Goal: Task Accomplishment & Management: Manage account settings

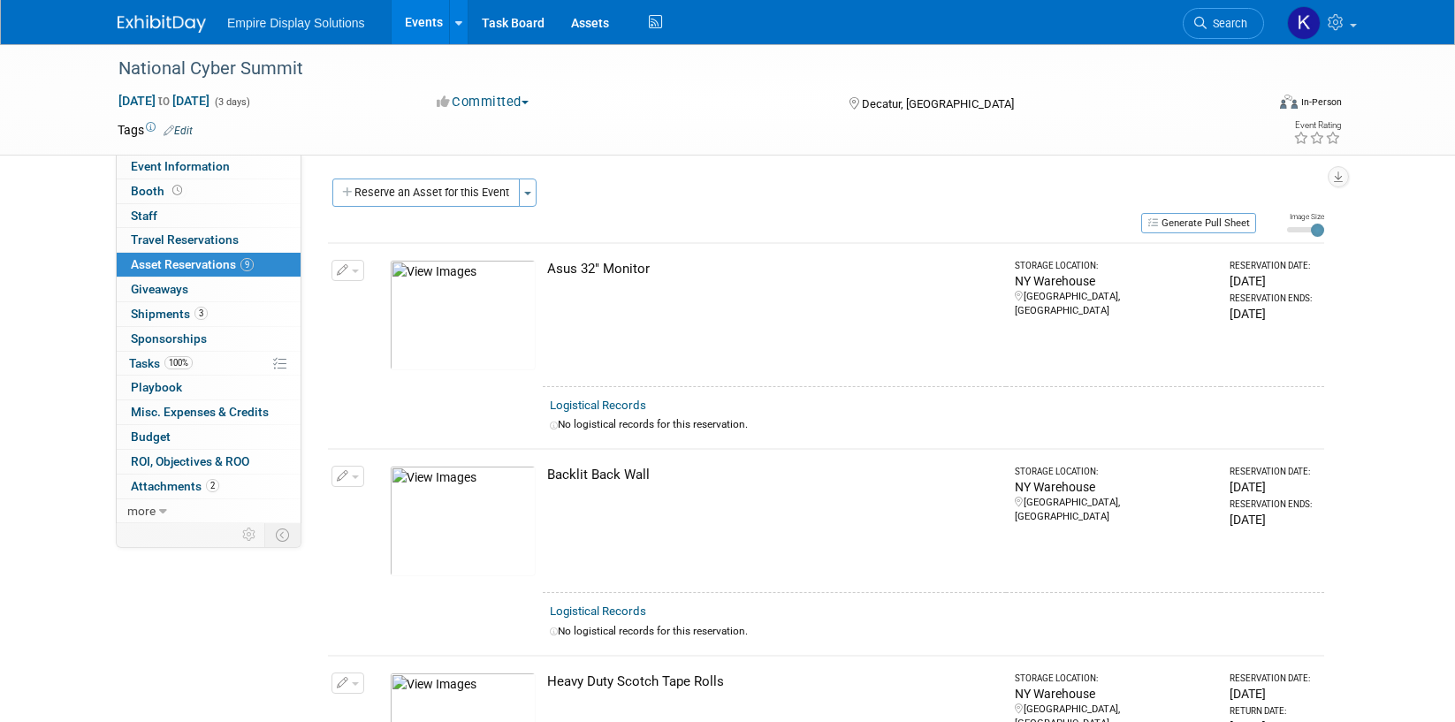
click at [171, 29] on img at bounding box center [162, 24] width 88 height 18
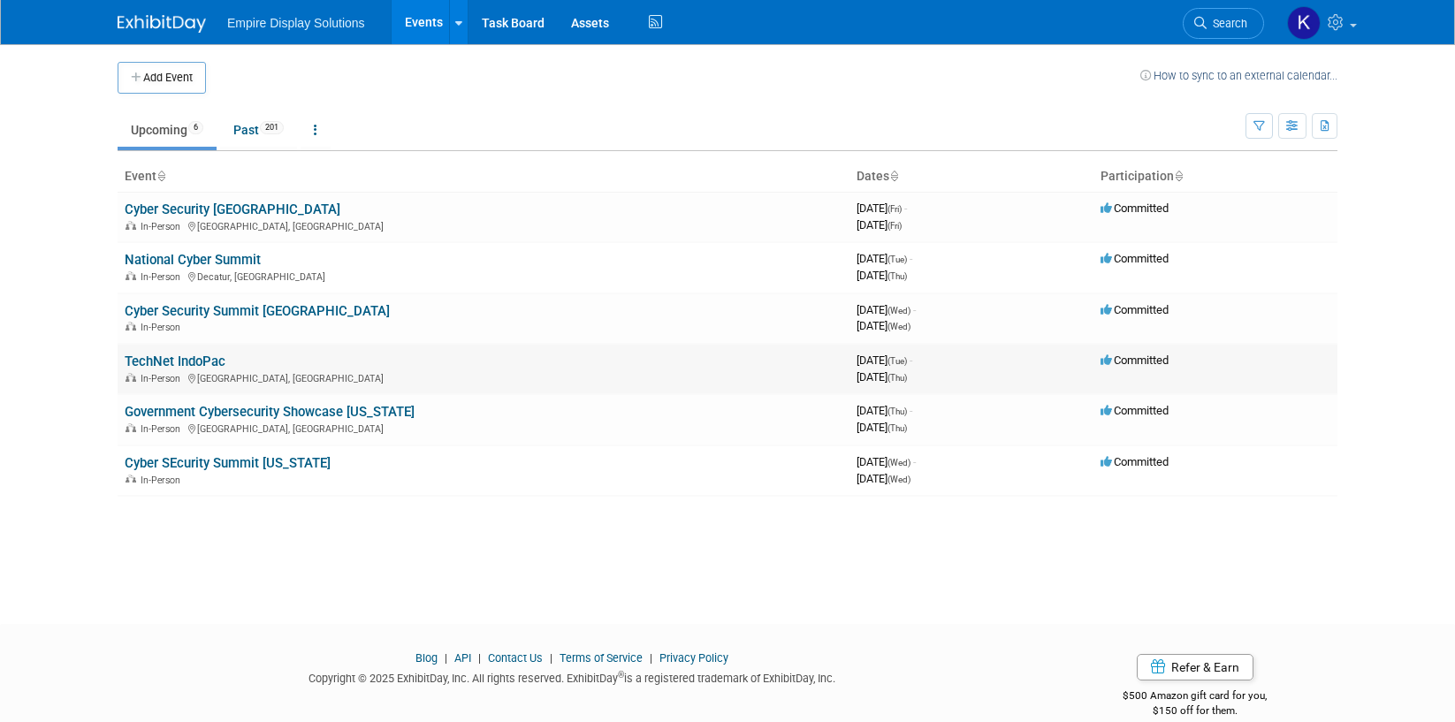
click at [206, 364] on link "TechNet IndoPac" at bounding box center [175, 362] width 101 height 16
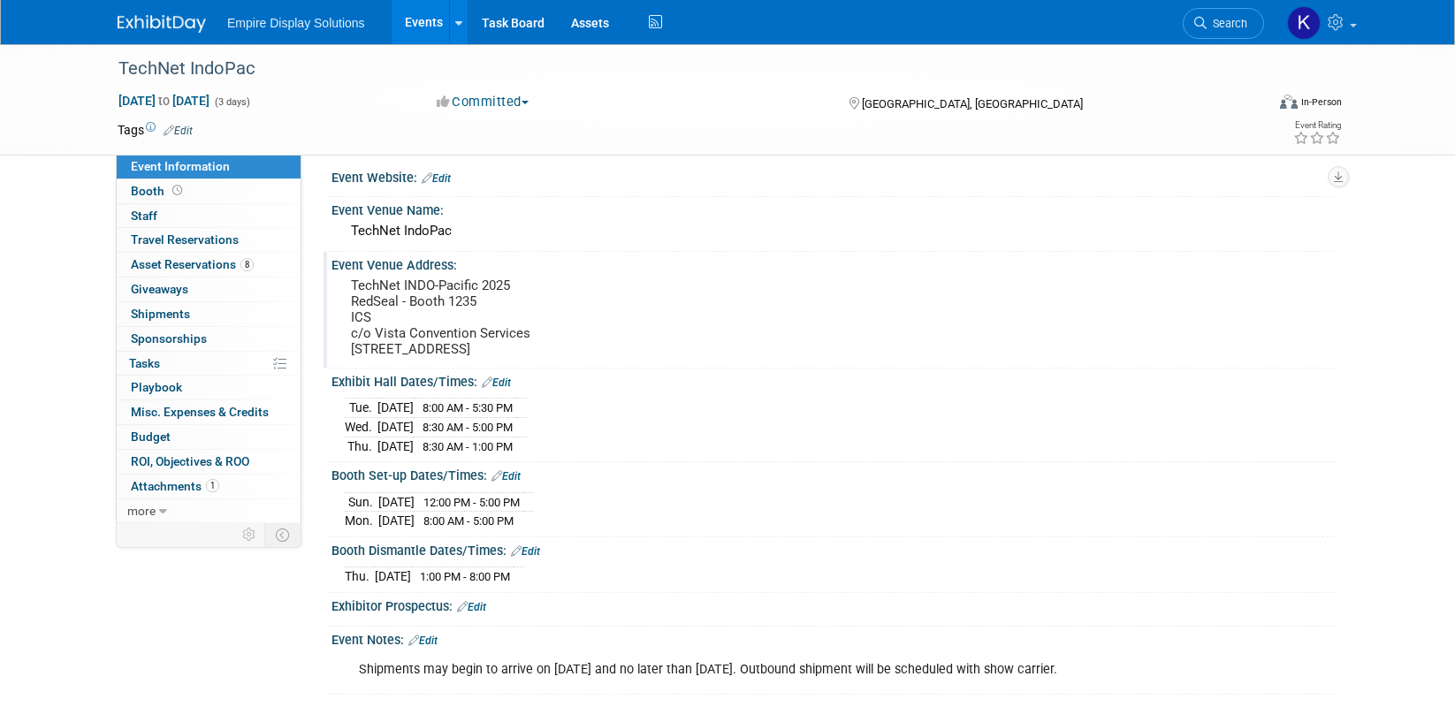
scroll to position [11, 0]
click at [209, 257] on link "8 Asset Reservations 8" at bounding box center [209, 265] width 184 height 24
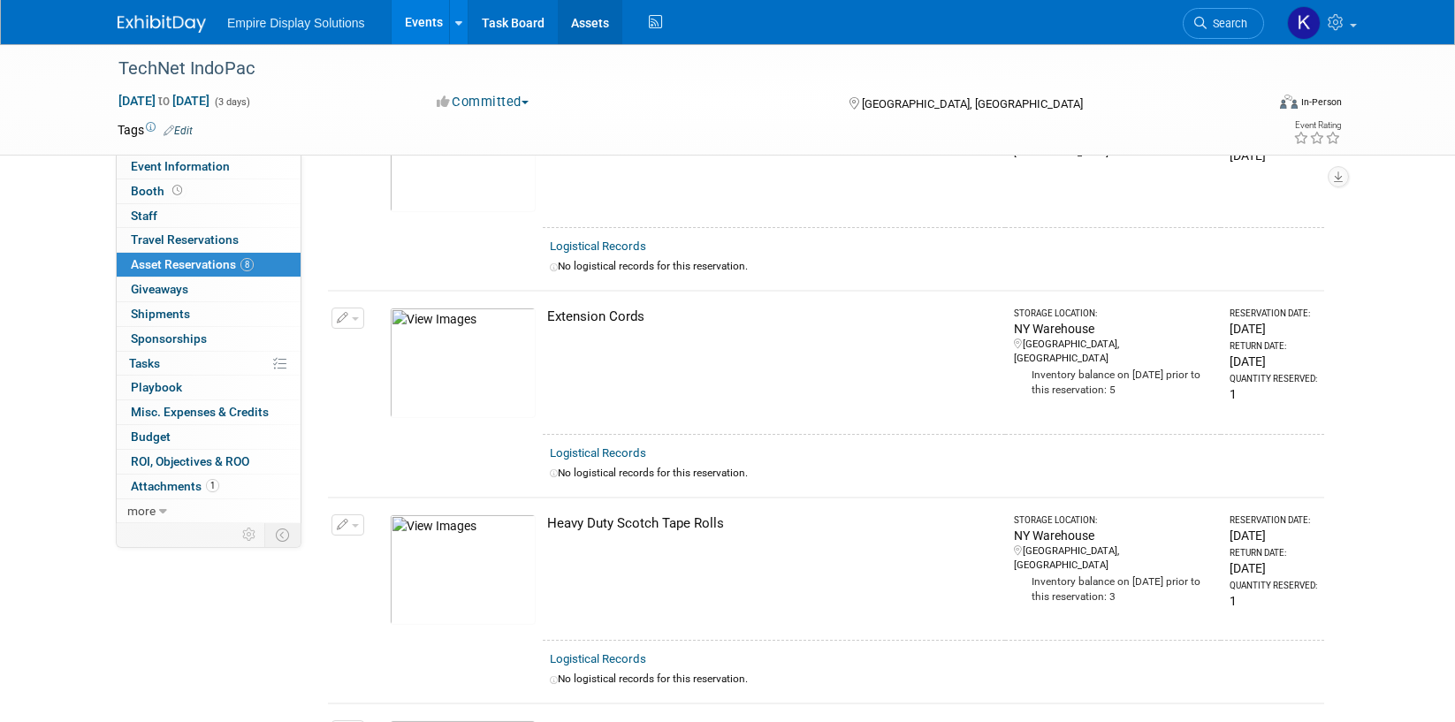
scroll to position [432, 0]
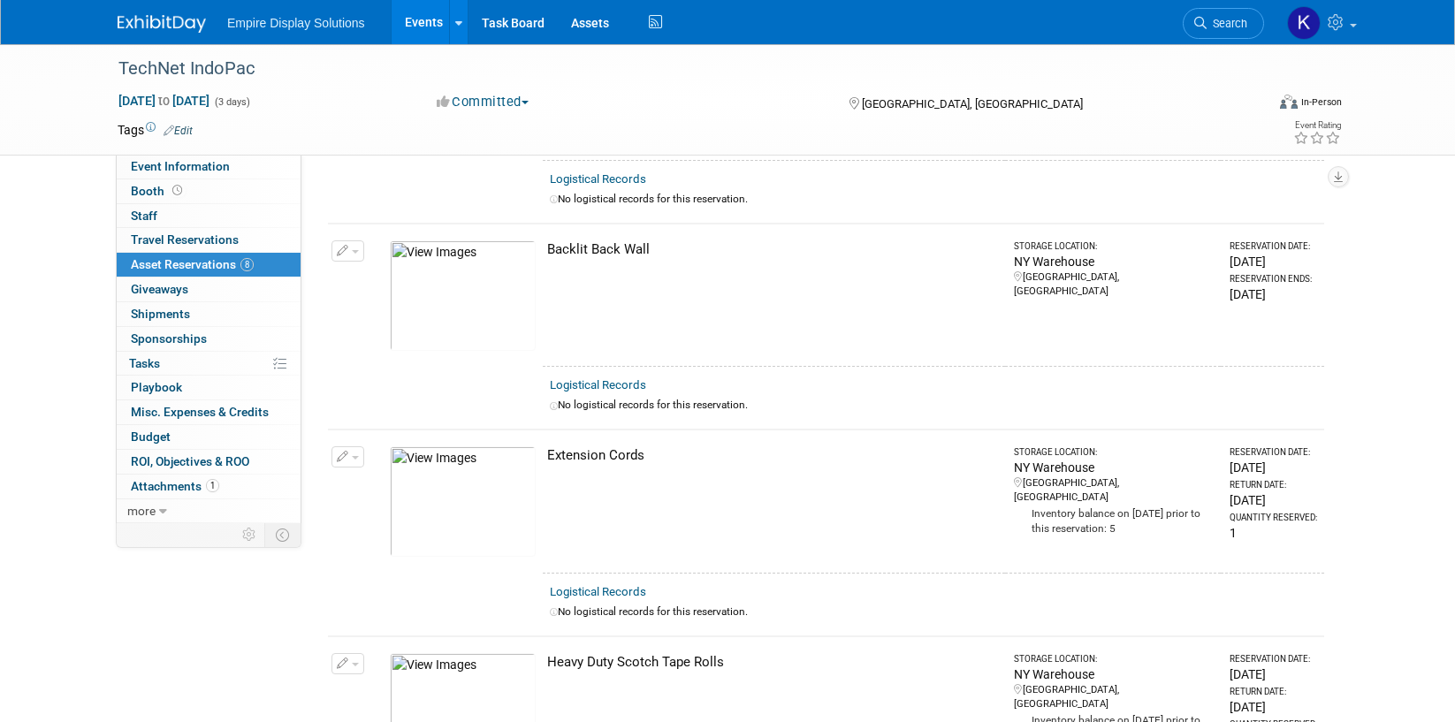
click at [160, 21] on img at bounding box center [162, 24] width 88 height 18
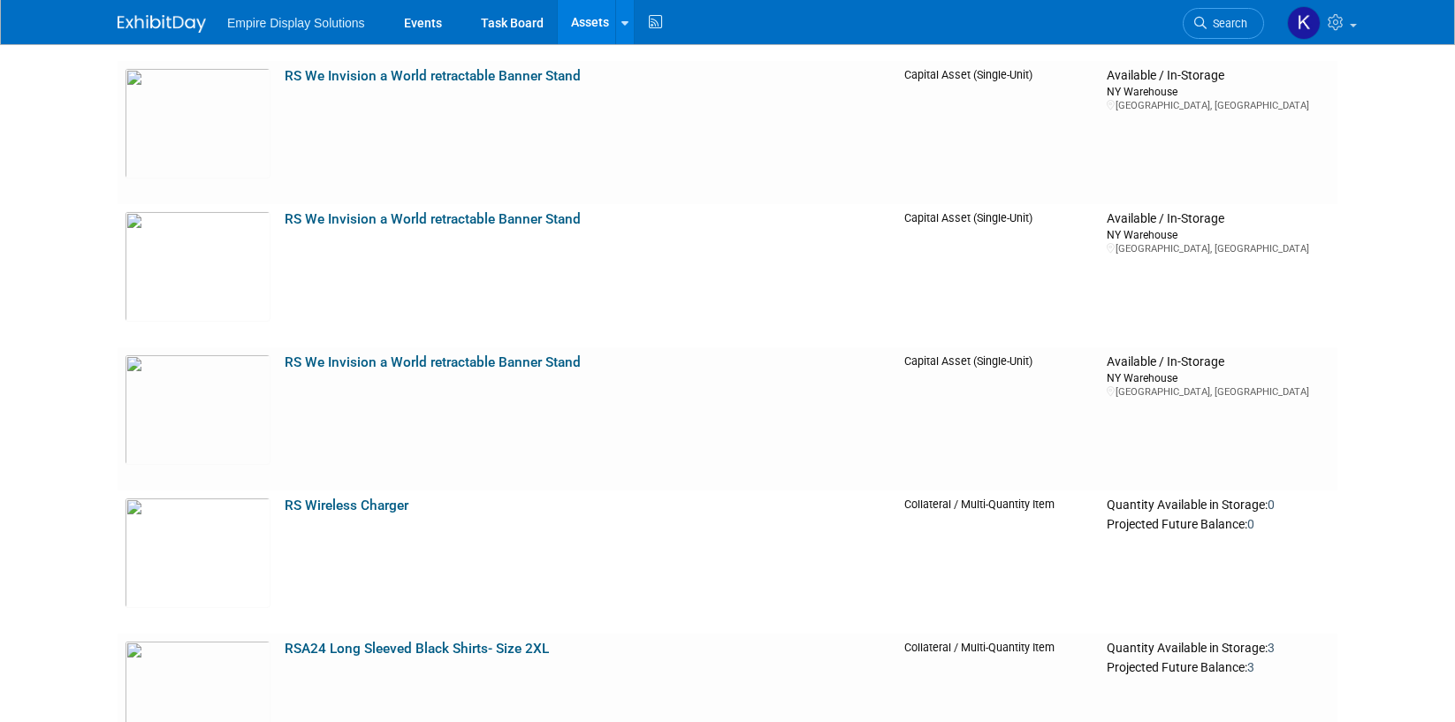
scroll to position [13108, 0]
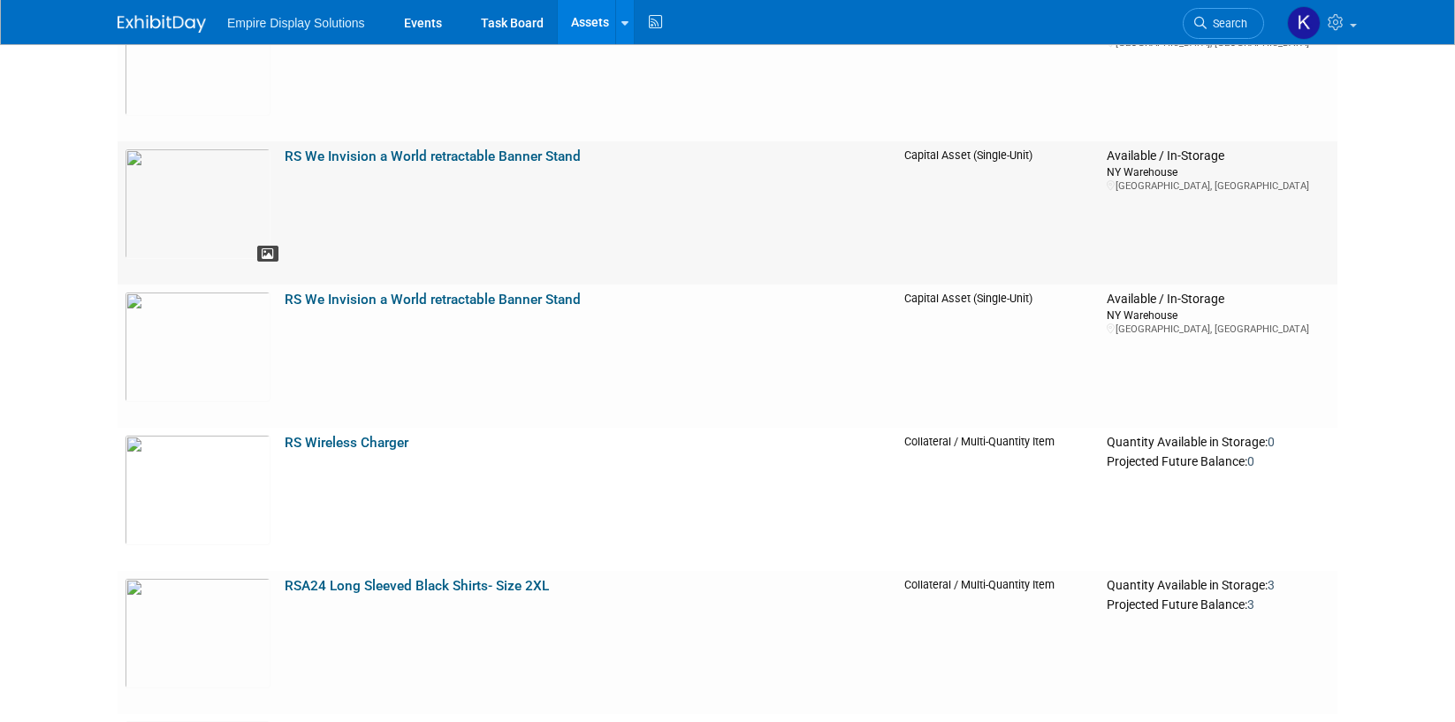
click at [270, 252] on icon at bounding box center [268, 254] width 12 height 12
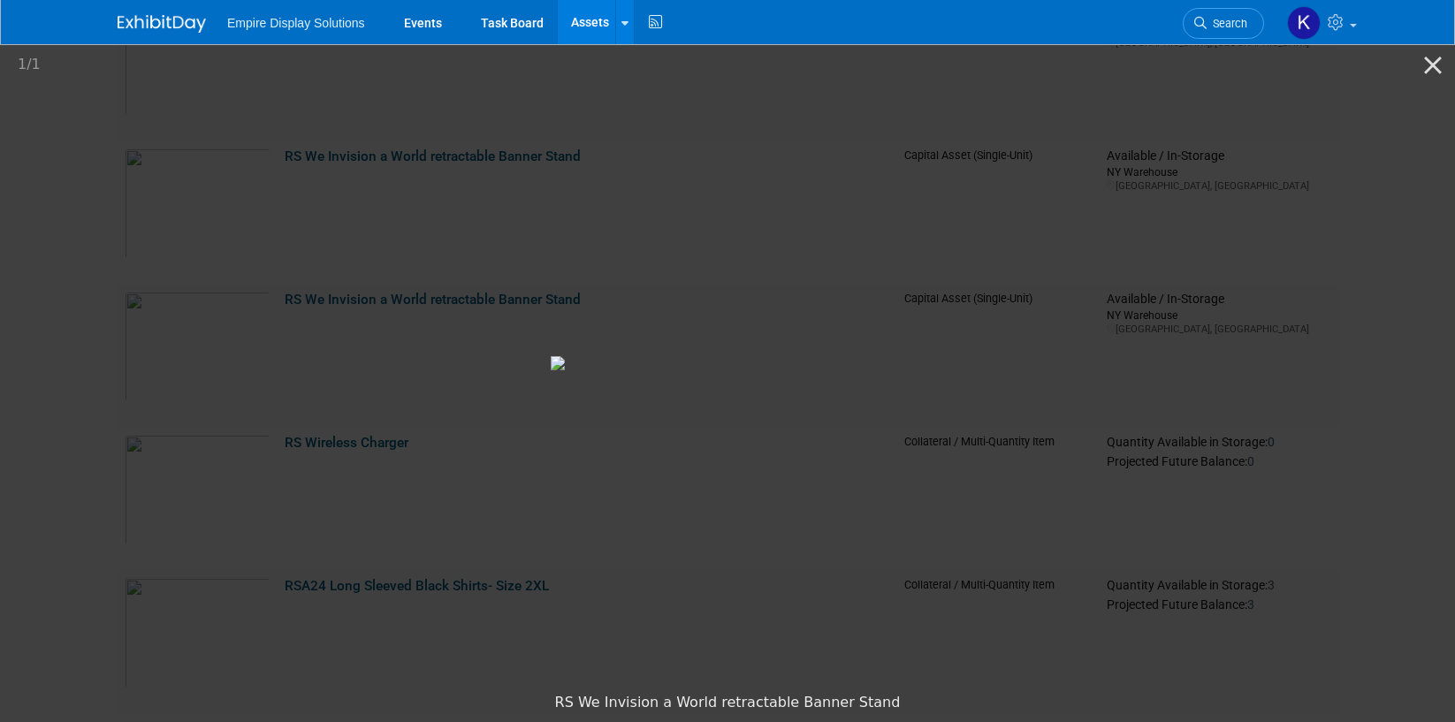
click at [137, 249] on picture at bounding box center [727, 363] width 1455 height 643
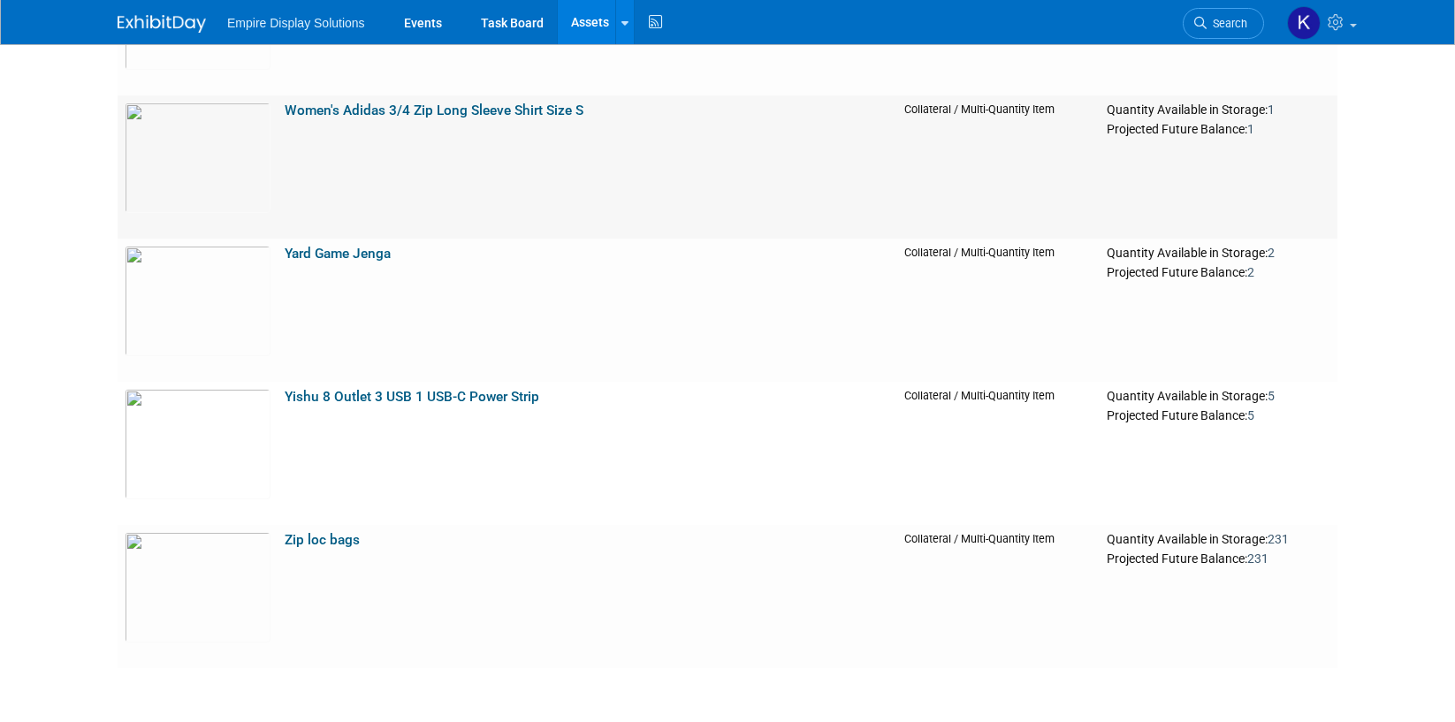
scroll to position [15706, 0]
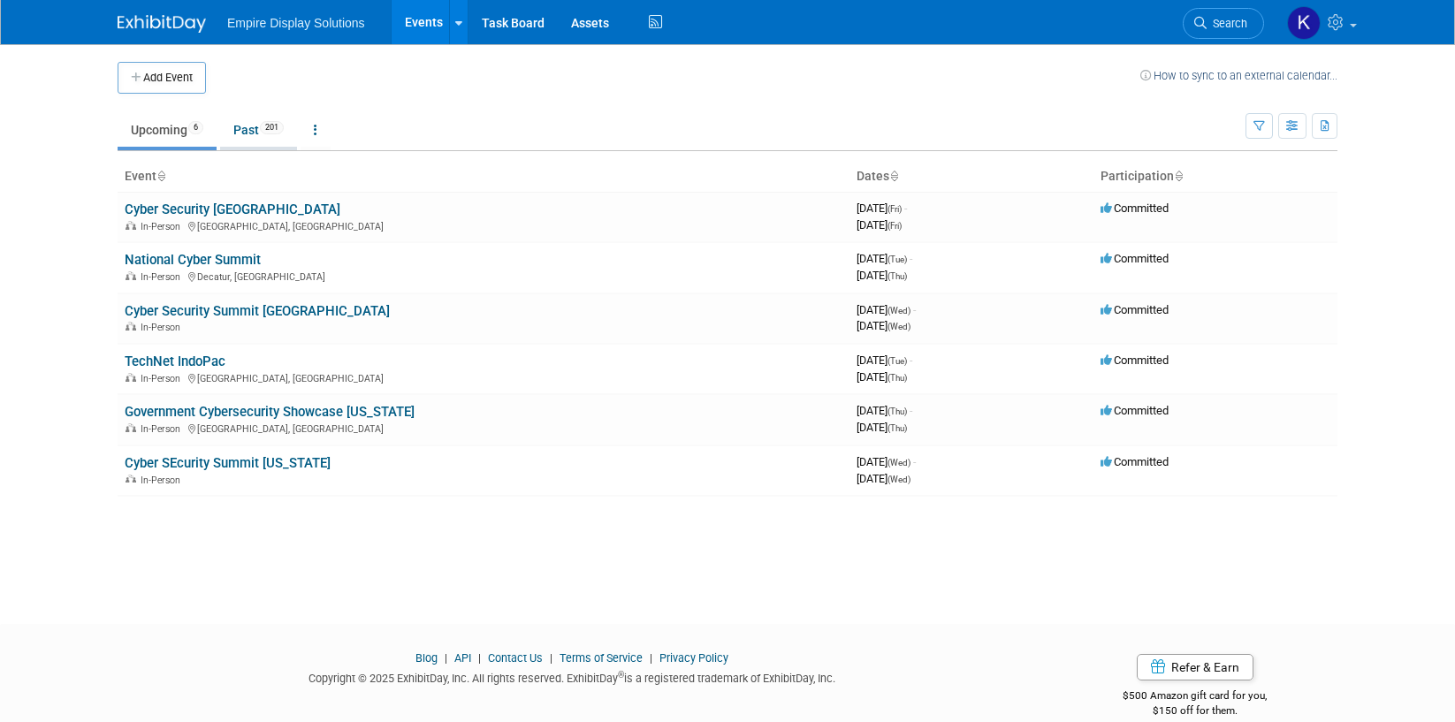
click at [251, 130] on link "Past 201" at bounding box center [258, 130] width 77 height 34
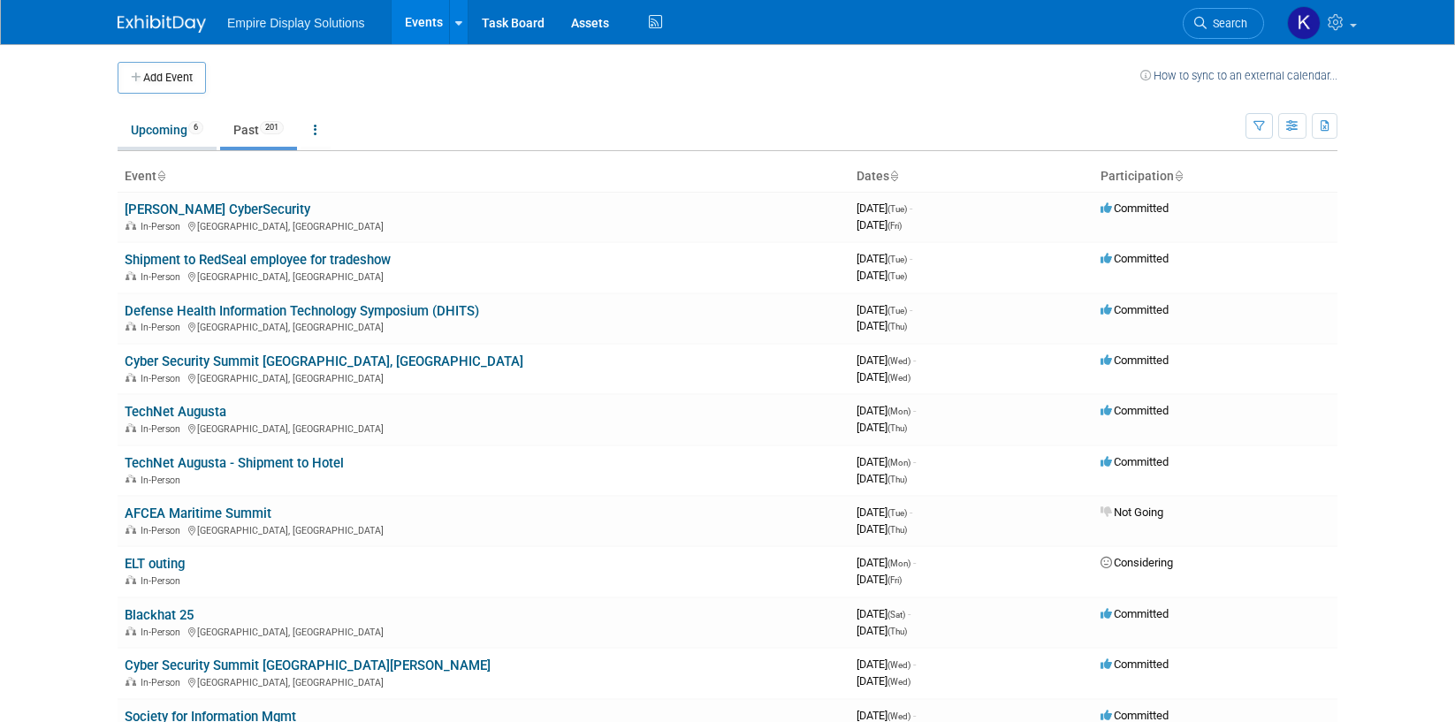
click at [172, 130] on link "Upcoming 6" at bounding box center [167, 130] width 99 height 34
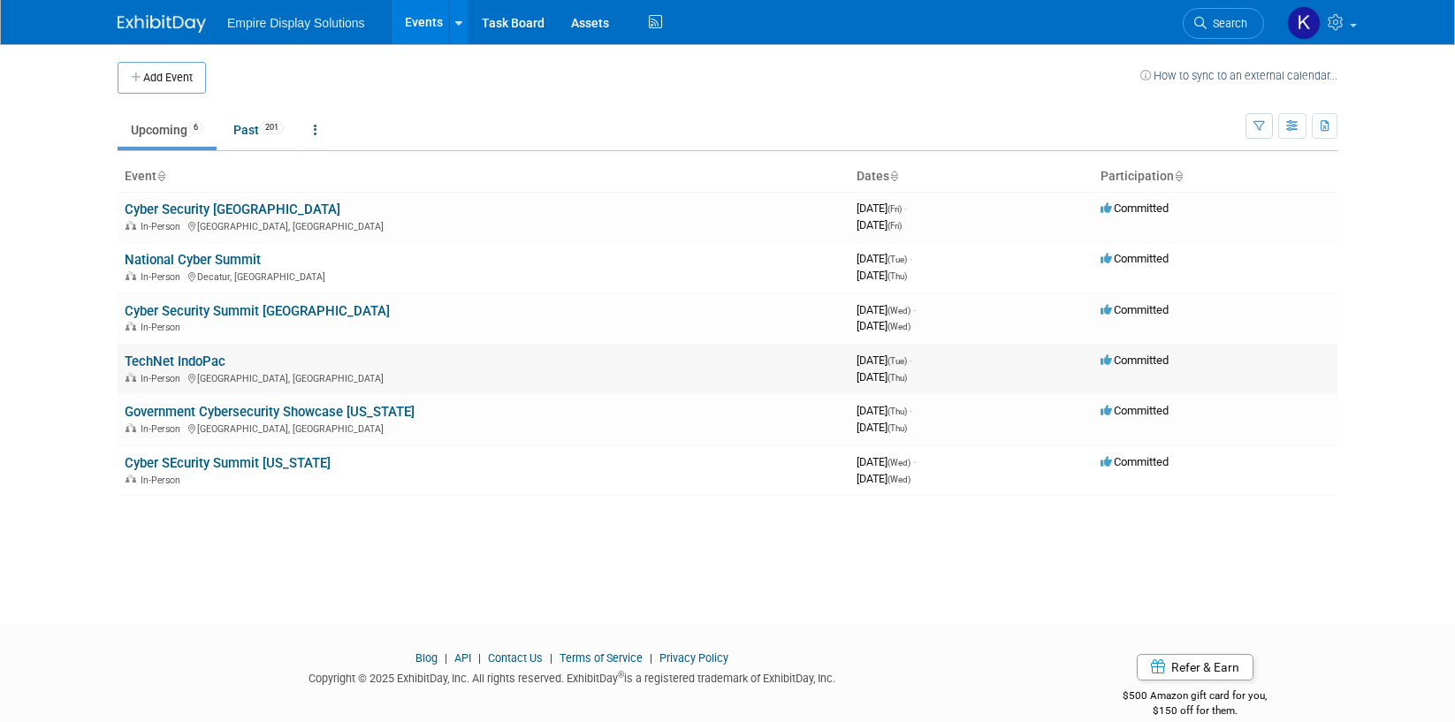
click at [202, 364] on link "TechNet IndoPac" at bounding box center [175, 362] width 101 height 16
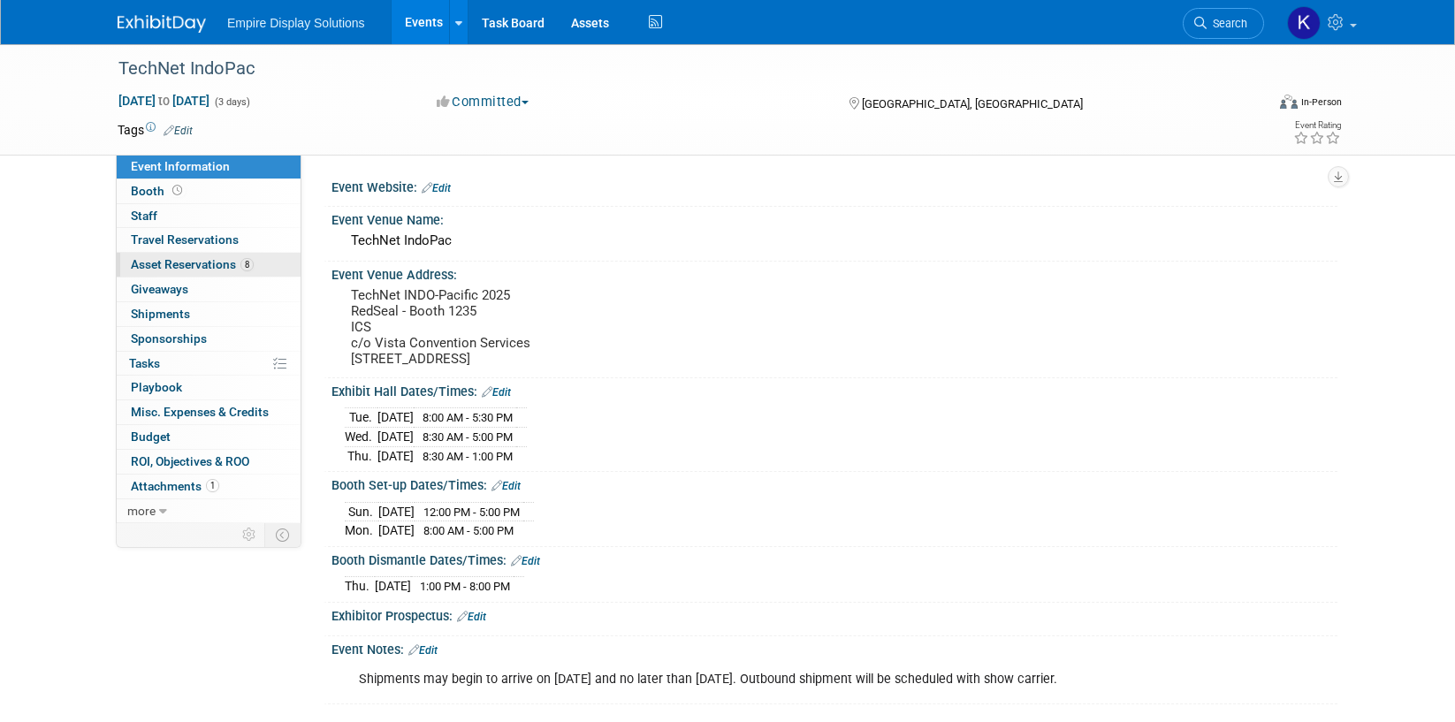
click at [227, 273] on link "8 Asset Reservations 8" at bounding box center [209, 265] width 184 height 24
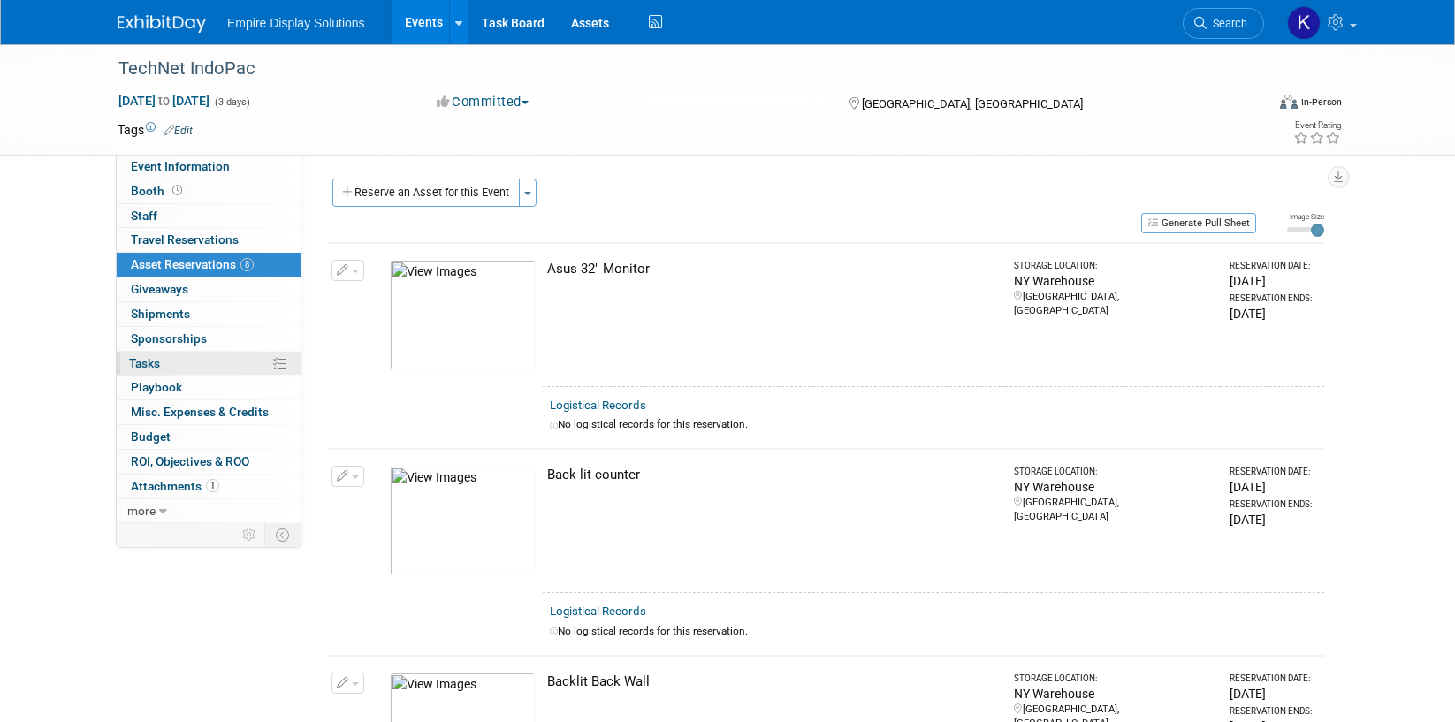
click at [179, 359] on link "0% Tasks 0%" at bounding box center [209, 364] width 184 height 24
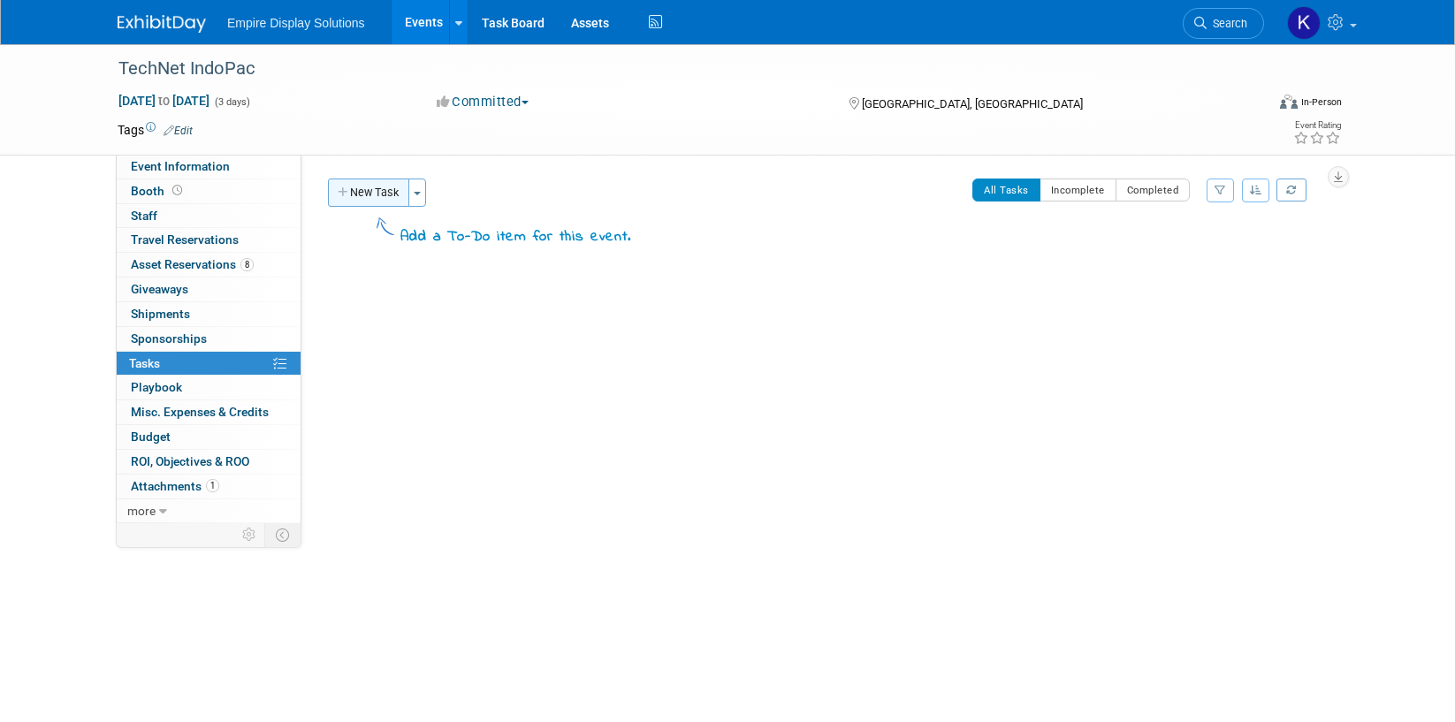
click at [361, 194] on button "New Task" at bounding box center [368, 193] width 81 height 28
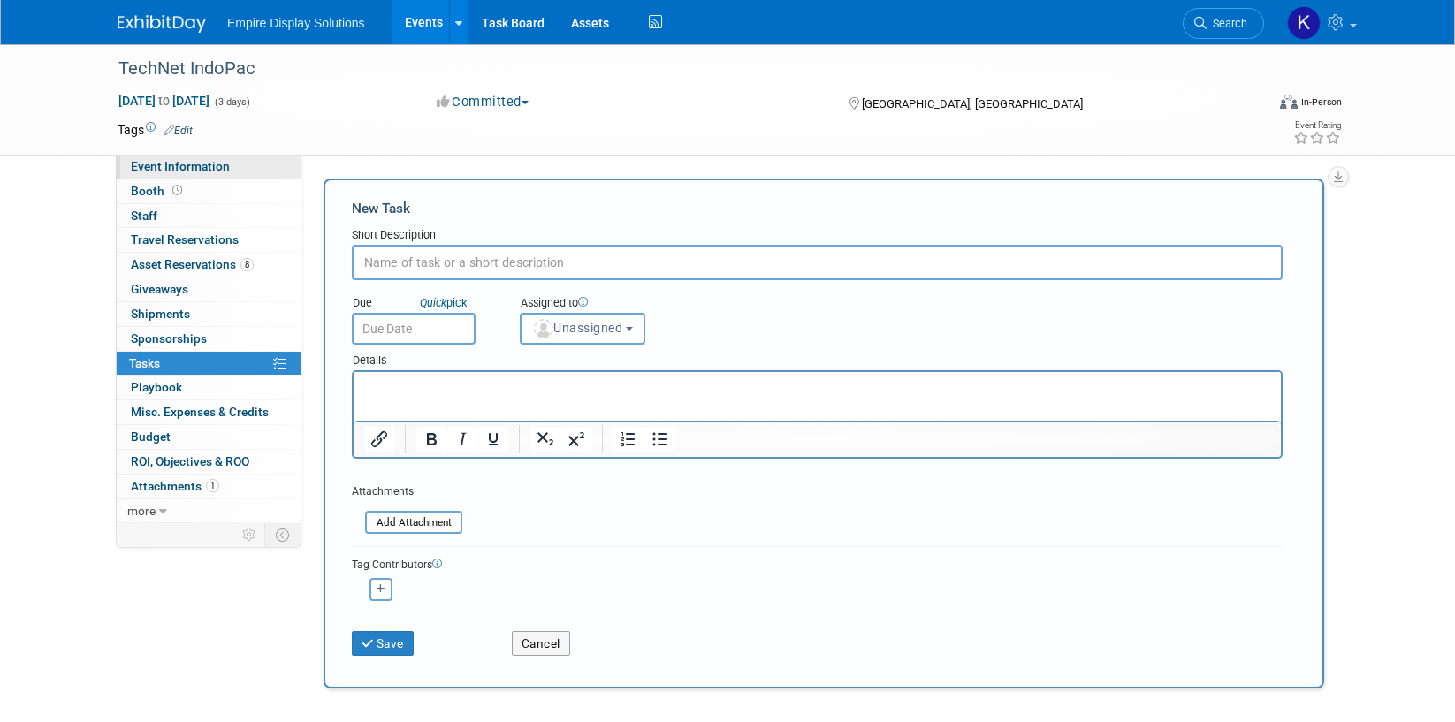
click at [194, 164] on span "Event Information" at bounding box center [180, 166] width 99 height 14
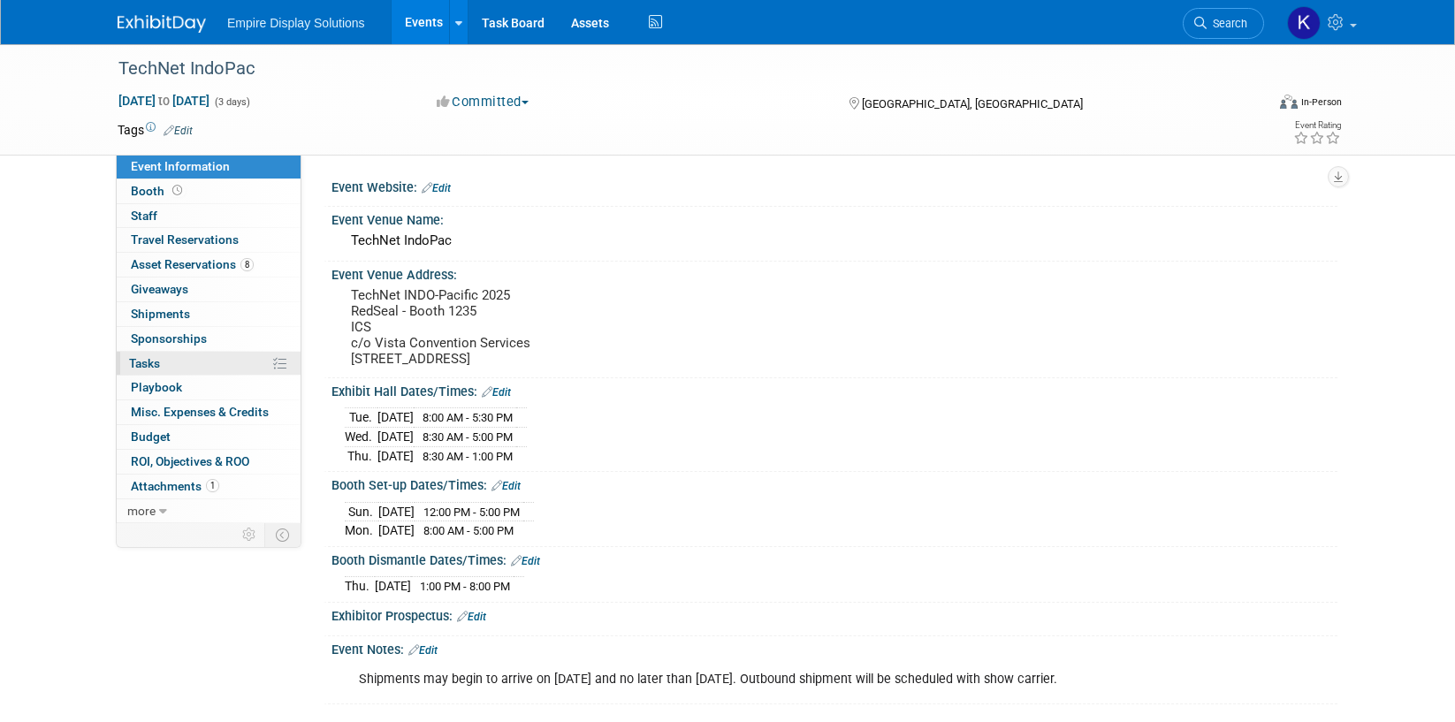
click at [182, 369] on link "0% Tasks 0%" at bounding box center [209, 364] width 184 height 24
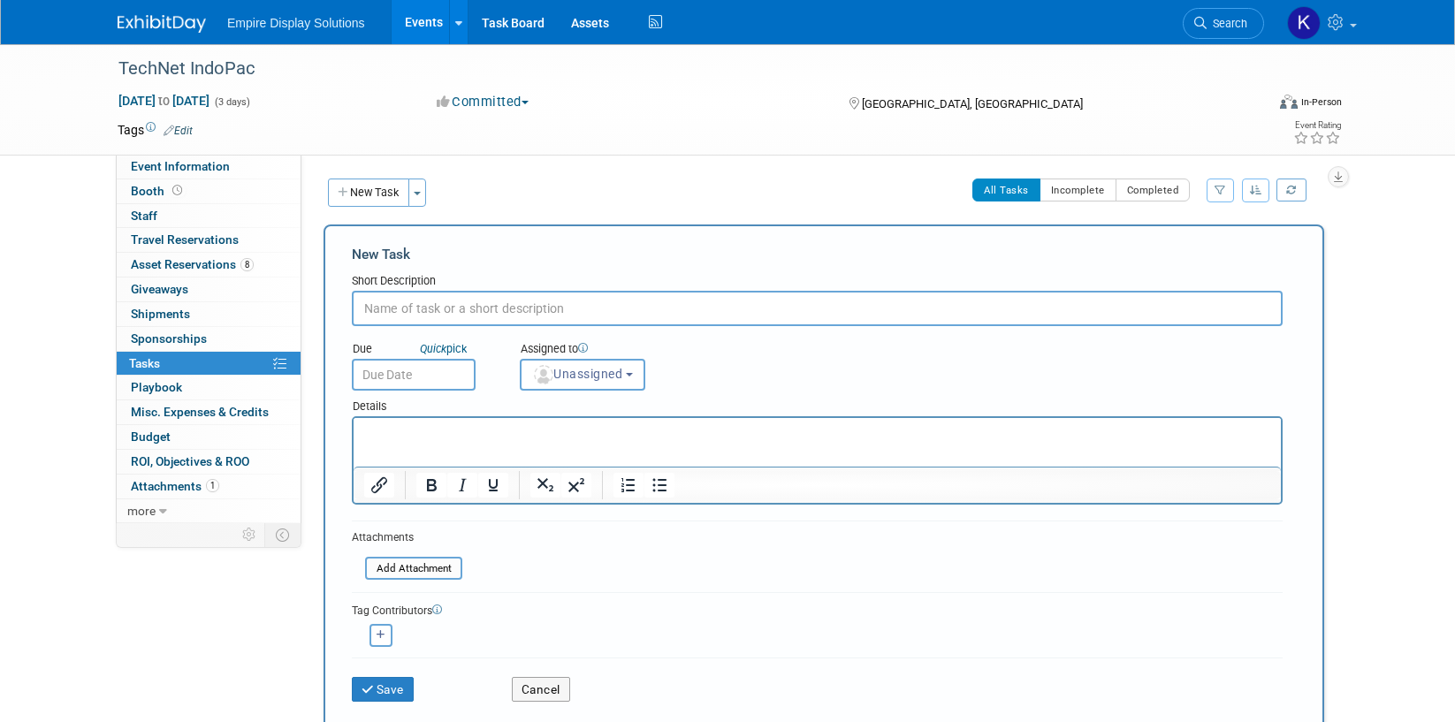
click at [413, 314] on input "text" at bounding box center [817, 308] width 931 height 35
type input "Shipment to advance warehouse"
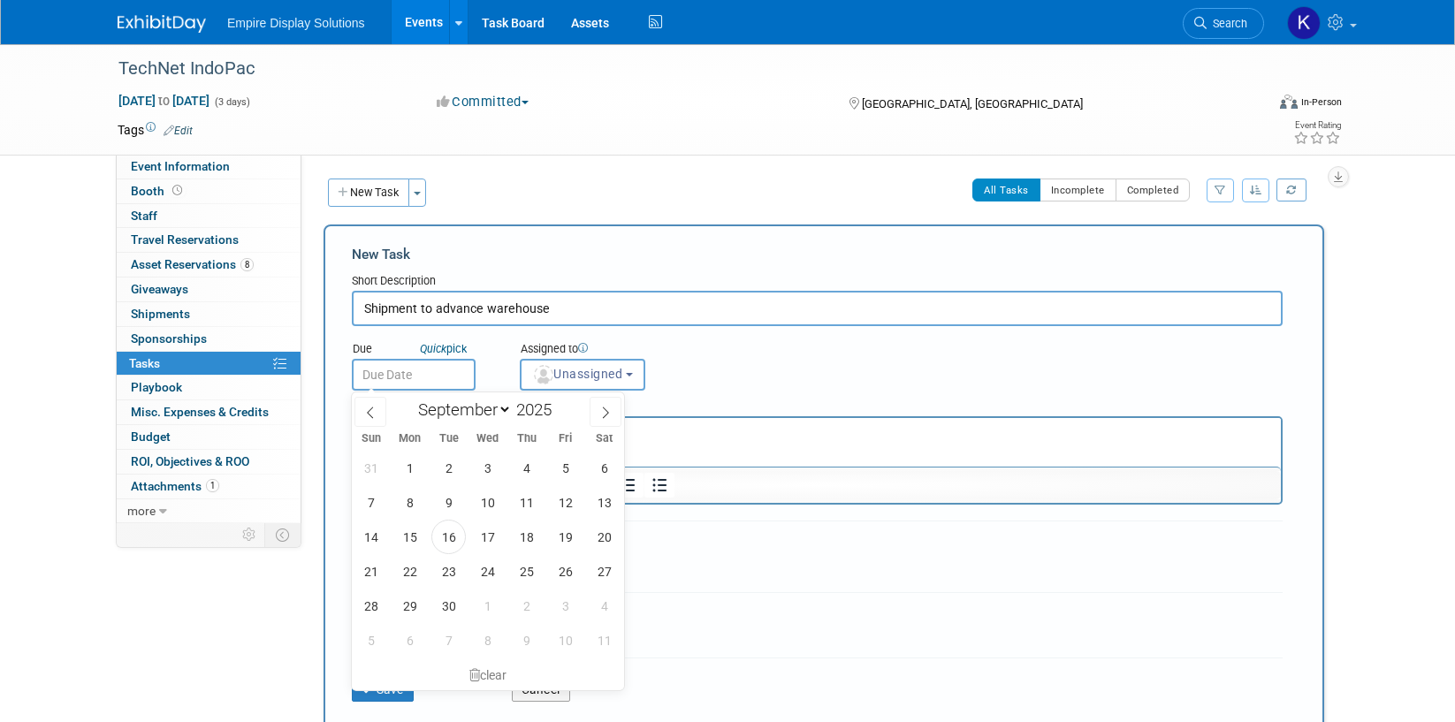
click at [439, 369] on input "text" at bounding box center [414, 375] width 124 height 32
click at [459, 568] on span "23" at bounding box center [448, 571] width 34 height 34
type input "Sep 23, 2025"
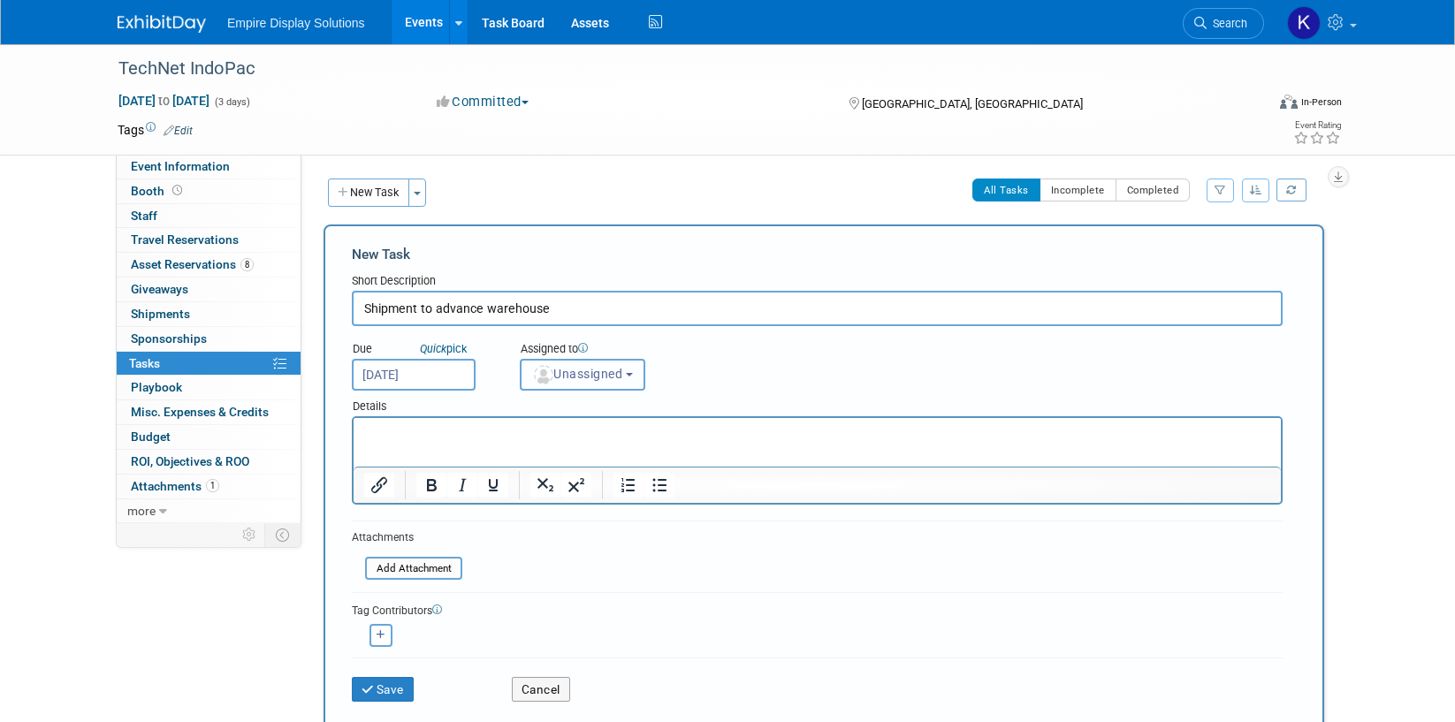
click at [607, 374] on span "Unassigned" at bounding box center [577, 374] width 90 height 14
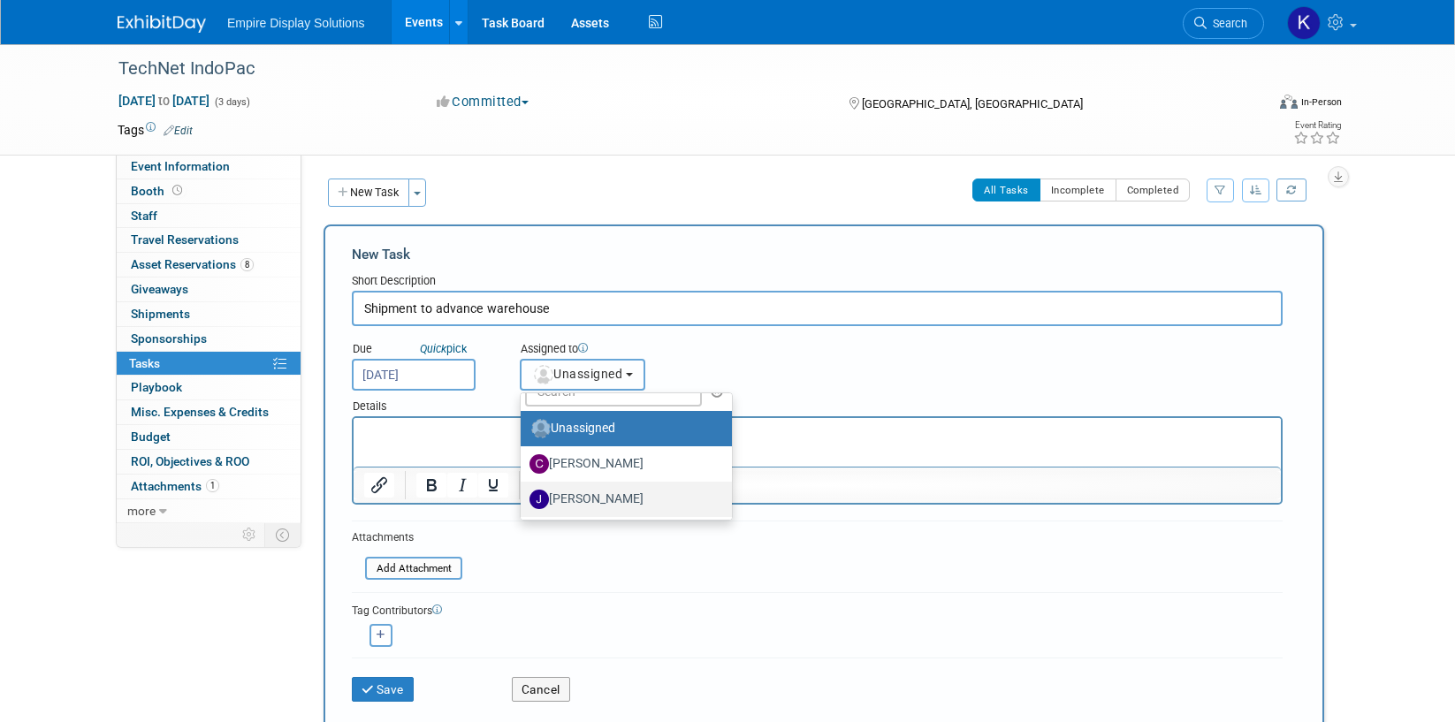
scroll to position [158, 0]
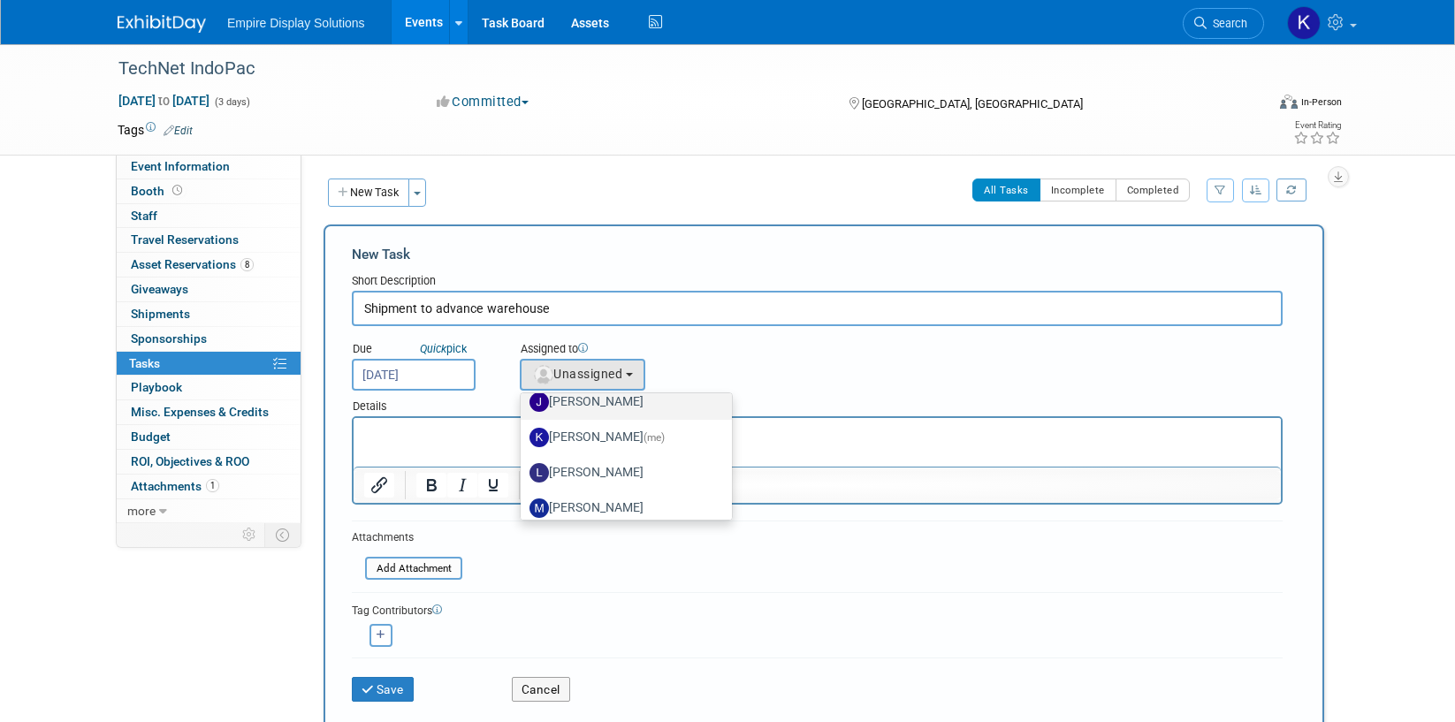
click at [589, 410] on label "Jessica Luyster" at bounding box center [621, 402] width 185 height 28
click at [523, 406] on input "Jessica Luyster" at bounding box center [517, 399] width 11 height 11
select select "d4550efa-913f-4d0f-84b6-87a8ca23c31c"
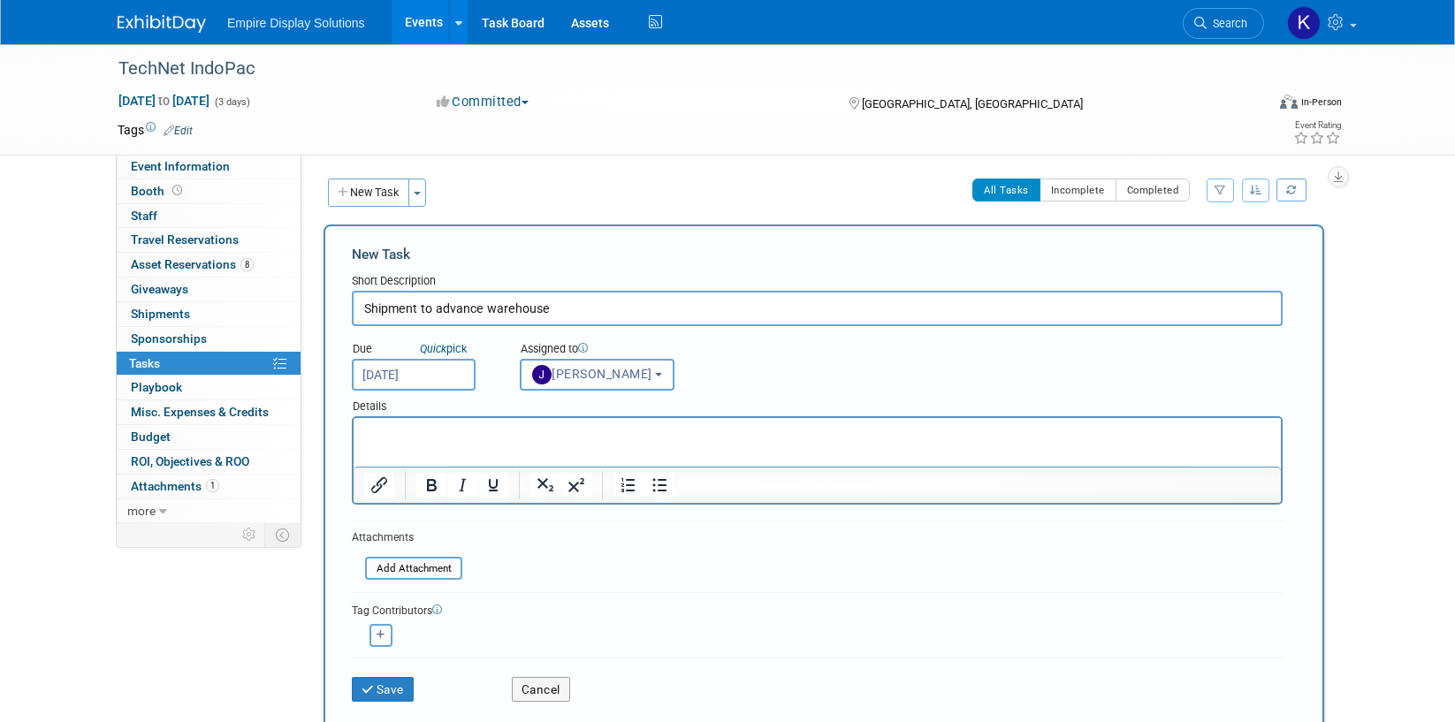
click at [502, 435] on p "Rich Text Area. Press ALT-0 for help." at bounding box center [817, 434] width 907 height 18
click at [384, 682] on button "Save" at bounding box center [383, 689] width 62 height 25
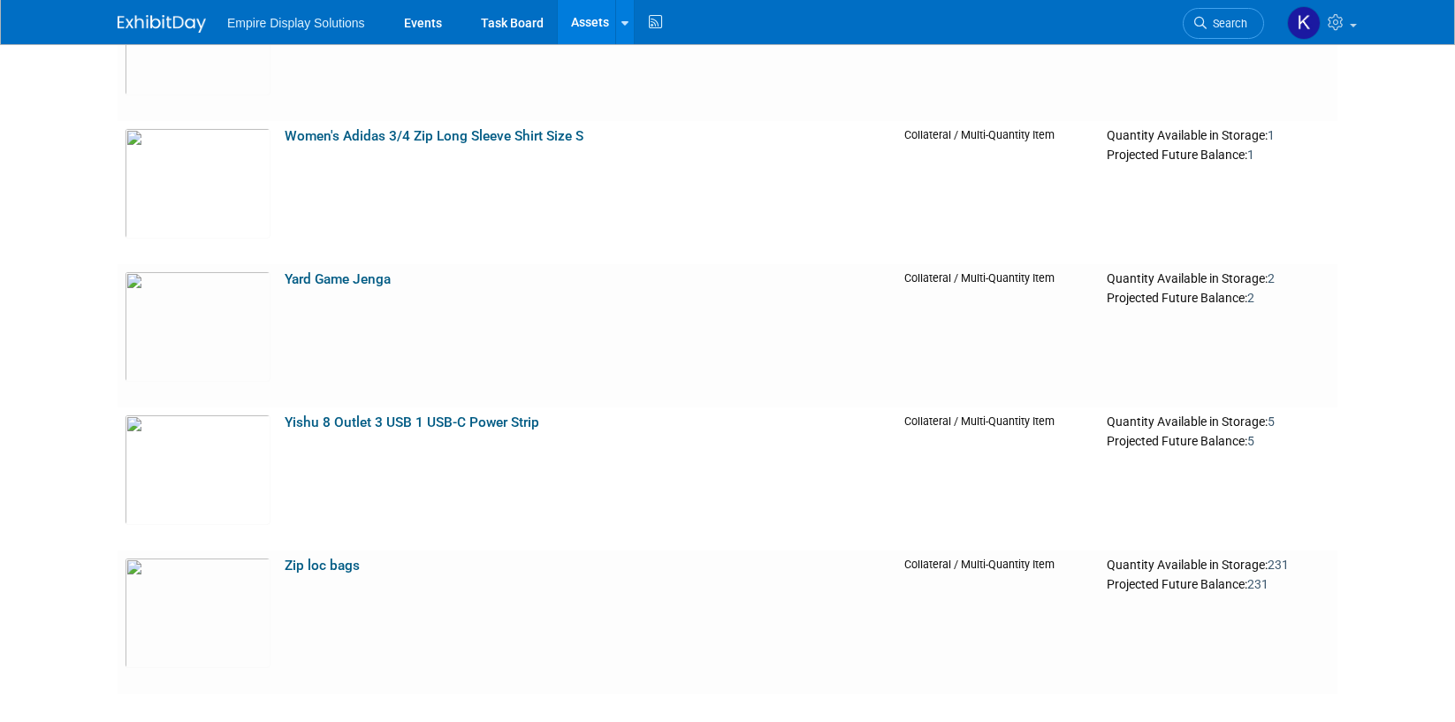
click at [166, 19] on img at bounding box center [162, 24] width 88 height 18
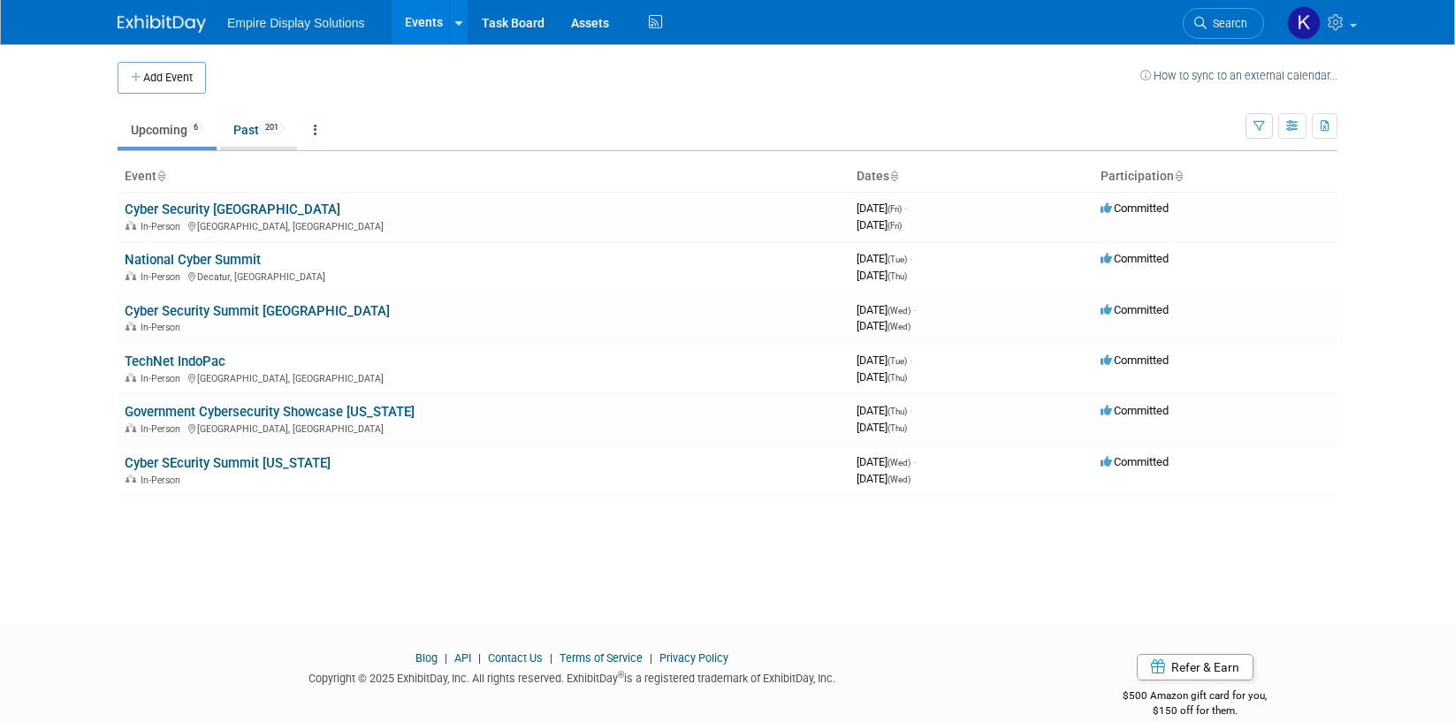
click at [240, 122] on link "Past 201" at bounding box center [258, 130] width 77 height 34
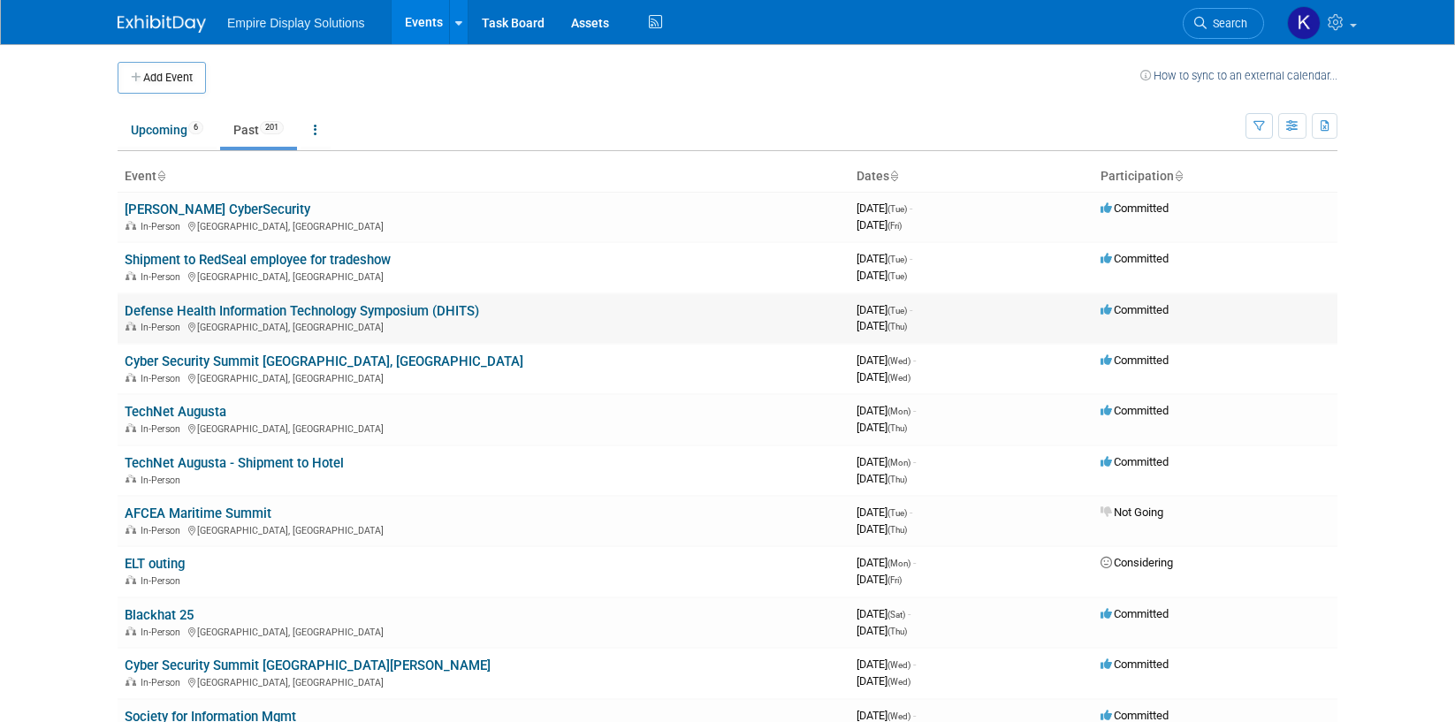
click at [247, 312] on link "Defense Health Information Technology Symposium (DHITS)" at bounding box center [302, 311] width 354 height 16
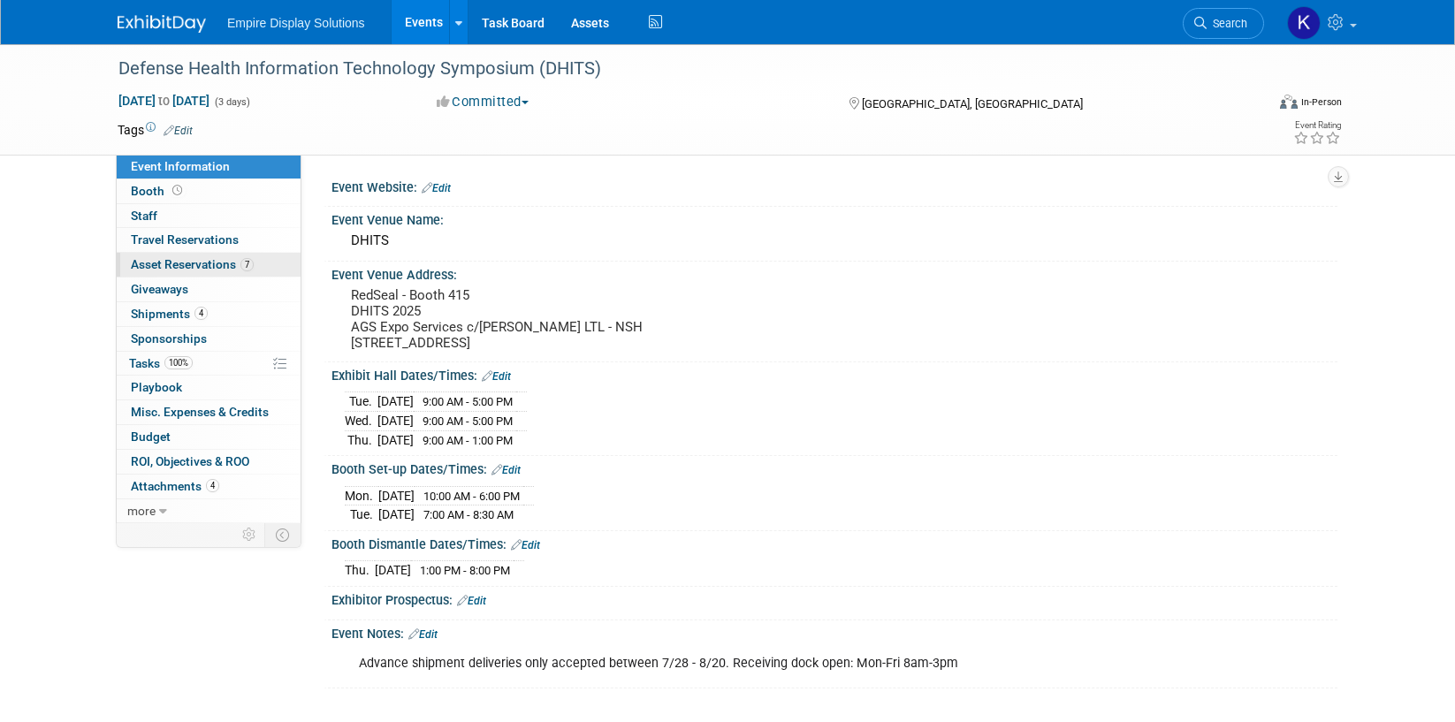
click at [209, 264] on span "Asset Reservations 7" at bounding box center [192, 264] width 123 height 14
